Goal: Submit feedback/report problem: Submit feedback/report problem

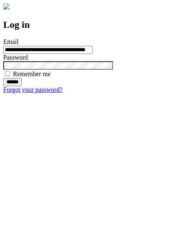
type input "**********"
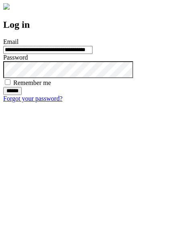
click at [22, 95] on input "******" at bounding box center [12, 91] width 19 height 8
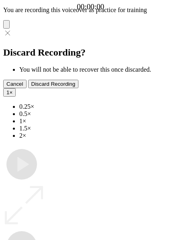
type input "**********"
